Goal: Task Accomplishment & Management: Manage account settings

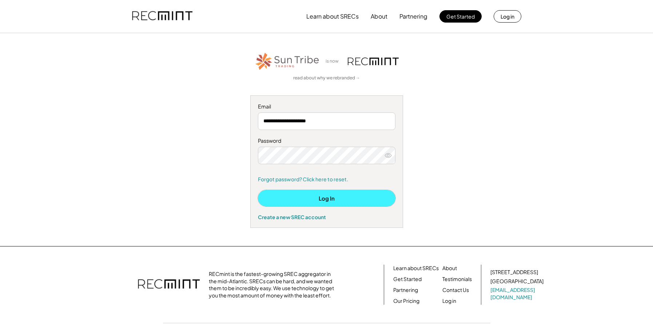
click at [324, 201] on button "Log In" at bounding box center [327, 198] width 138 height 16
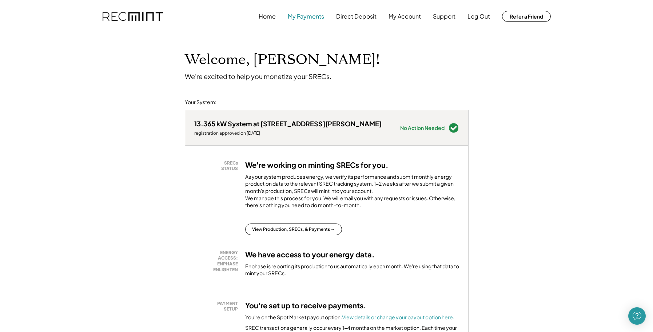
click at [303, 17] on button "My Payments" at bounding box center [306, 16] width 36 height 15
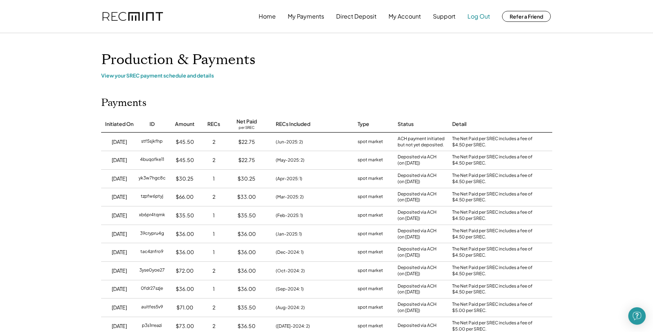
click at [472, 17] on button "Log Out" at bounding box center [479, 16] width 23 height 15
